Goal: Navigation & Orientation: Find specific page/section

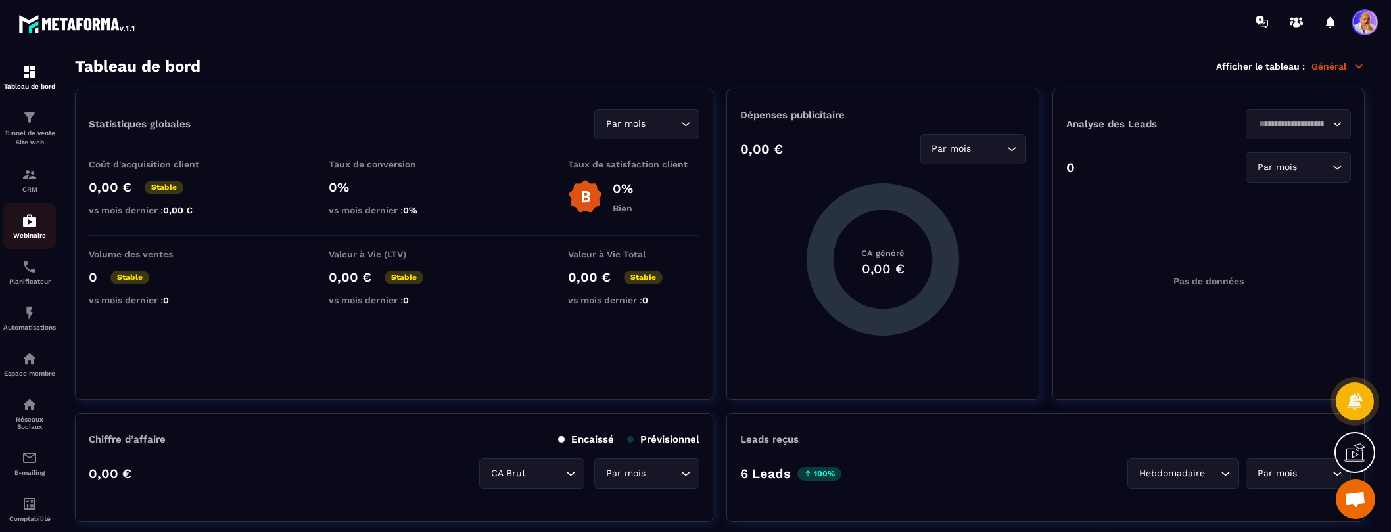
click at [28, 223] on img at bounding box center [30, 221] width 16 height 16
click at [25, 223] on img at bounding box center [30, 221] width 16 height 16
click at [28, 223] on img at bounding box center [30, 221] width 16 height 16
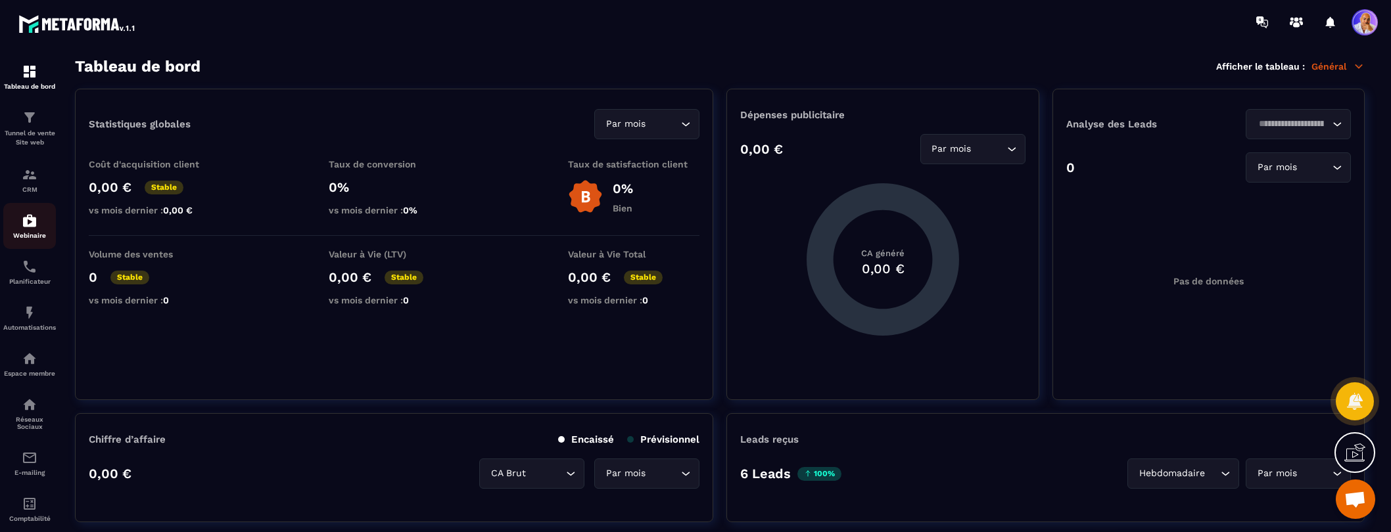
click at [28, 223] on img at bounding box center [30, 221] width 16 height 16
click at [30, 223] on img at bounding box center [30, 221] width 16 height 16
click at [27, 183] on div "CRM" at bounding box center [29, 180] width 53 height 26
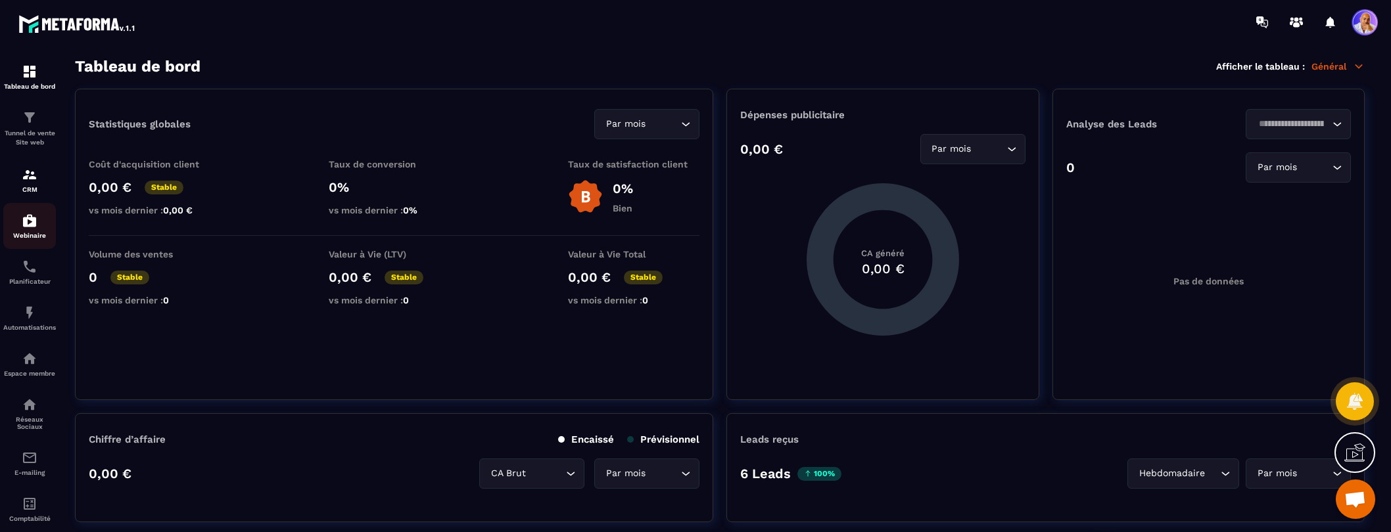
click at [30, 225] on img at bounding box center [30, 221] width 16 height 16
click at [32, 222] on img at bounding box center [30, 221] width 16 height 16
click at [26, 175] on img at bounding box center [30, 175] width 16 height 16
click at [26, 176] on img at bounding box center [30, 175] width 16 height 16
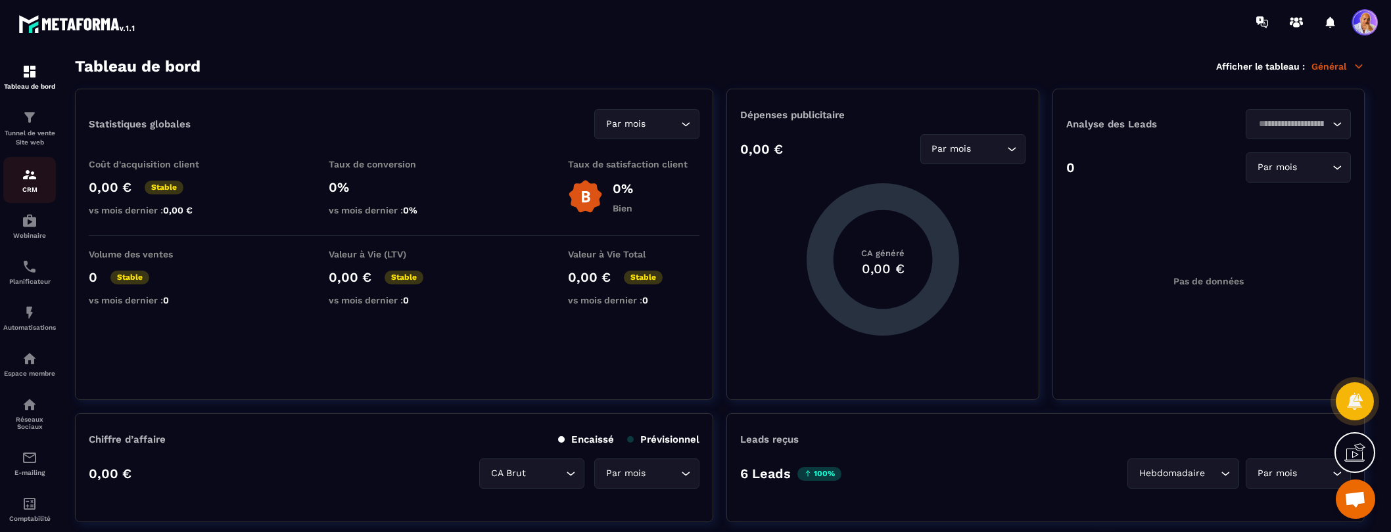
click at [26, 177] on img at bounding box center [30, 175] width 16 height 16
click at [29, 223] on img at bounding box center [30, 221] width 16 height 16
click at [30, 223] on img at bounding box center [30, 221] width 16 height 16
click at [31, 221] on img at bounding box center [30, 221] width 16 height 16
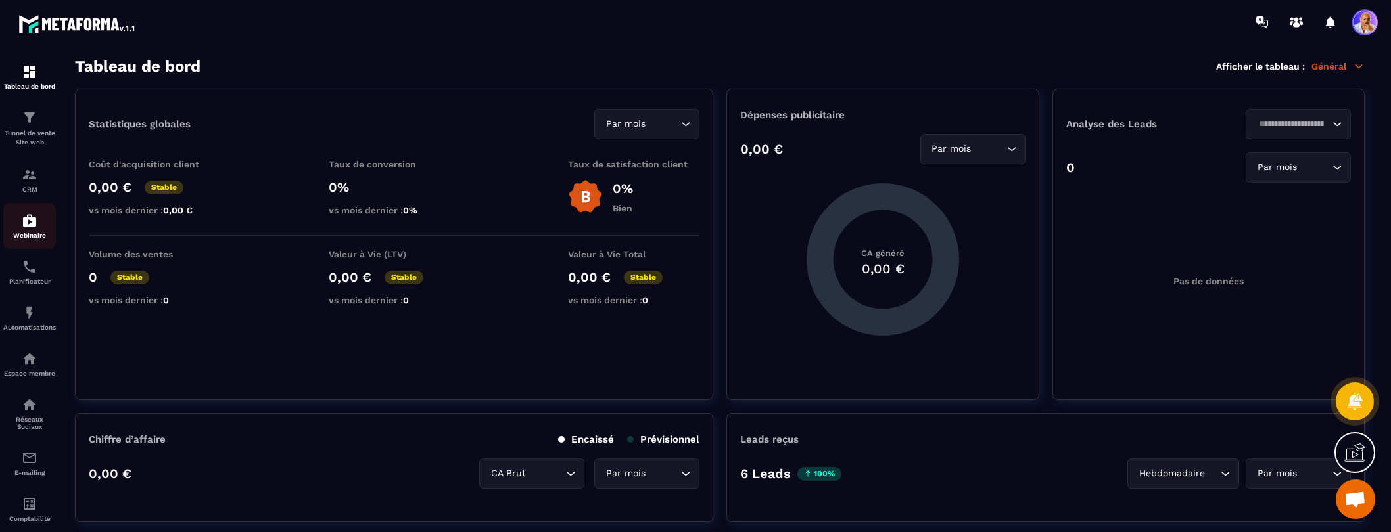
click at [30, 225] on img at bounding box center [30, 221] width 16 height 16
click at [30, 223] on img at bounding box center [30, 221] width 16 height 16
click at [31, 223] on img at bounding box center [30, 221] width 16 height 16
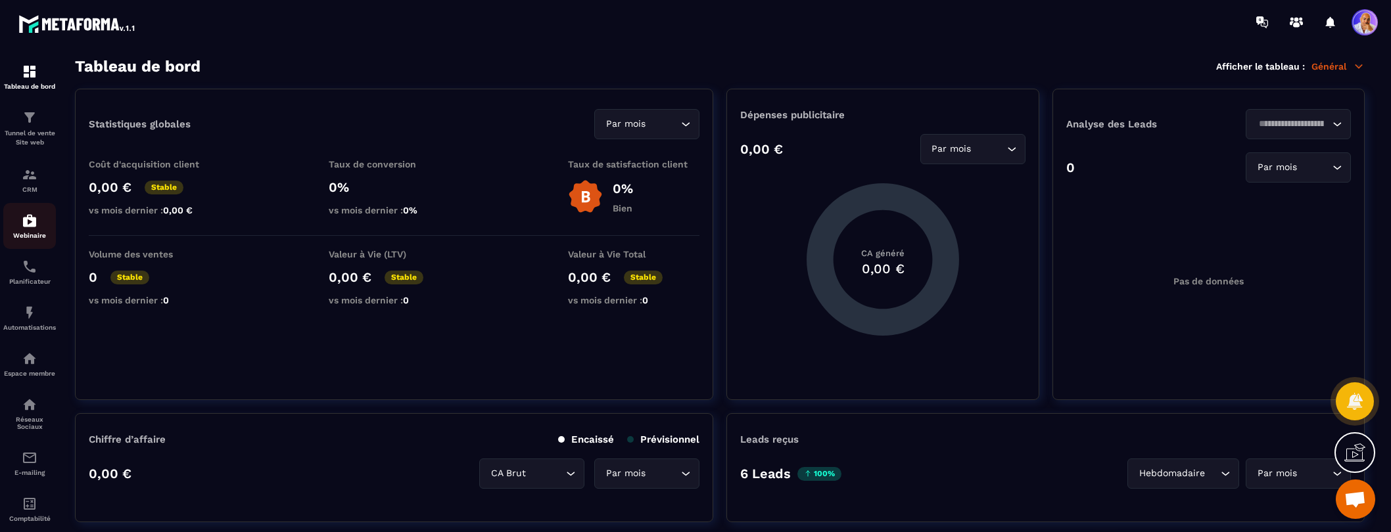
click at [31, 223] on img at bounding box center [30, 221] width 16 height 16
click at [32, 173] on img at bounding box center [30, 175] width 16 height 16
click at [30, 120] on img at bounding box center [30, 118] width 16 height 16
click at [30, 222] on img at bounding box center [30, 221] width 16 height 16
click at [32, 222] on img at bounding box center [30, 221] width 16 height 16
